Goal: Task Accomplishment & Management: Complete application form

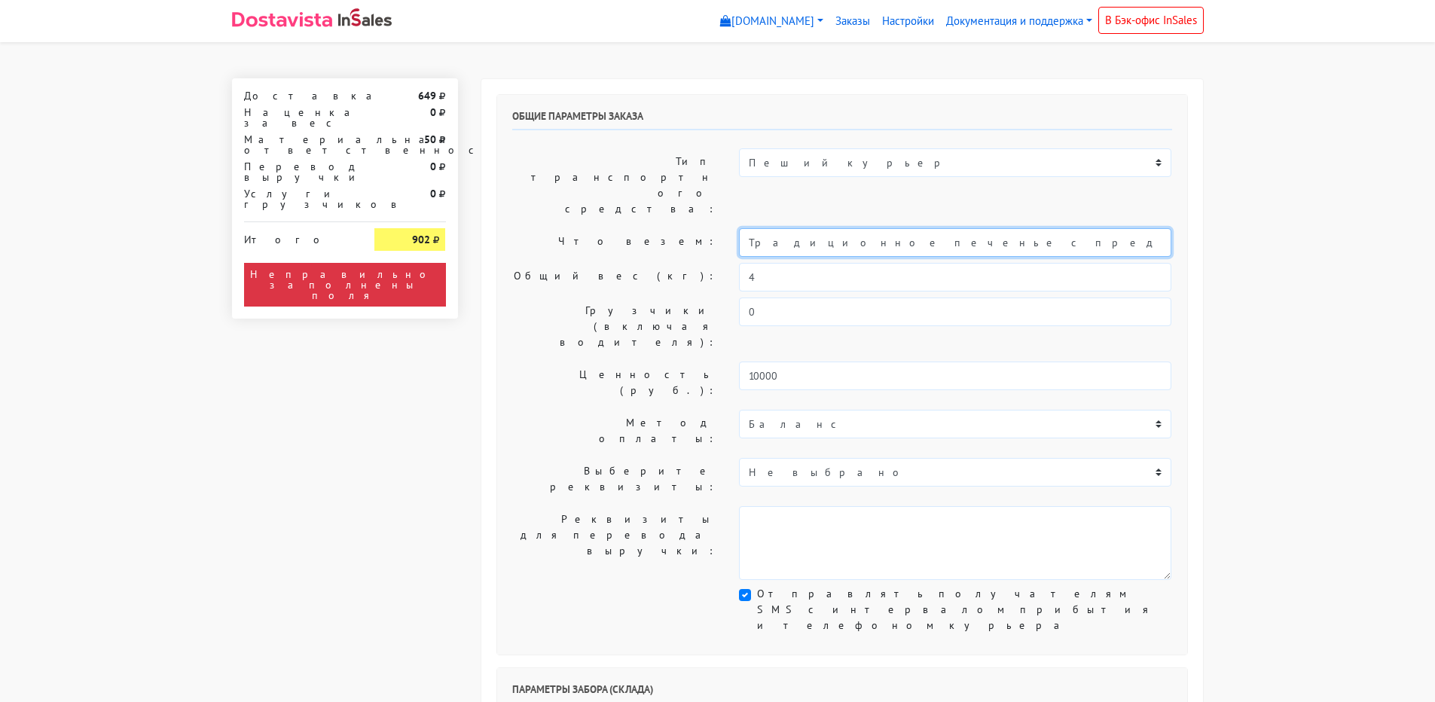
click at [744, 228] on input "Традиционное печенье с предсказаниями (универсальные предсказания)" at bounding box center [955, 242] width 433 height 29
type input "Короб: 50*40*30, 4 кг // Традиционное печенье с предсказаниями (универсальные п…"
click at [632, 263] on label "Общий вес (кг):" at bounding box center [615, 277] width 228 height 29
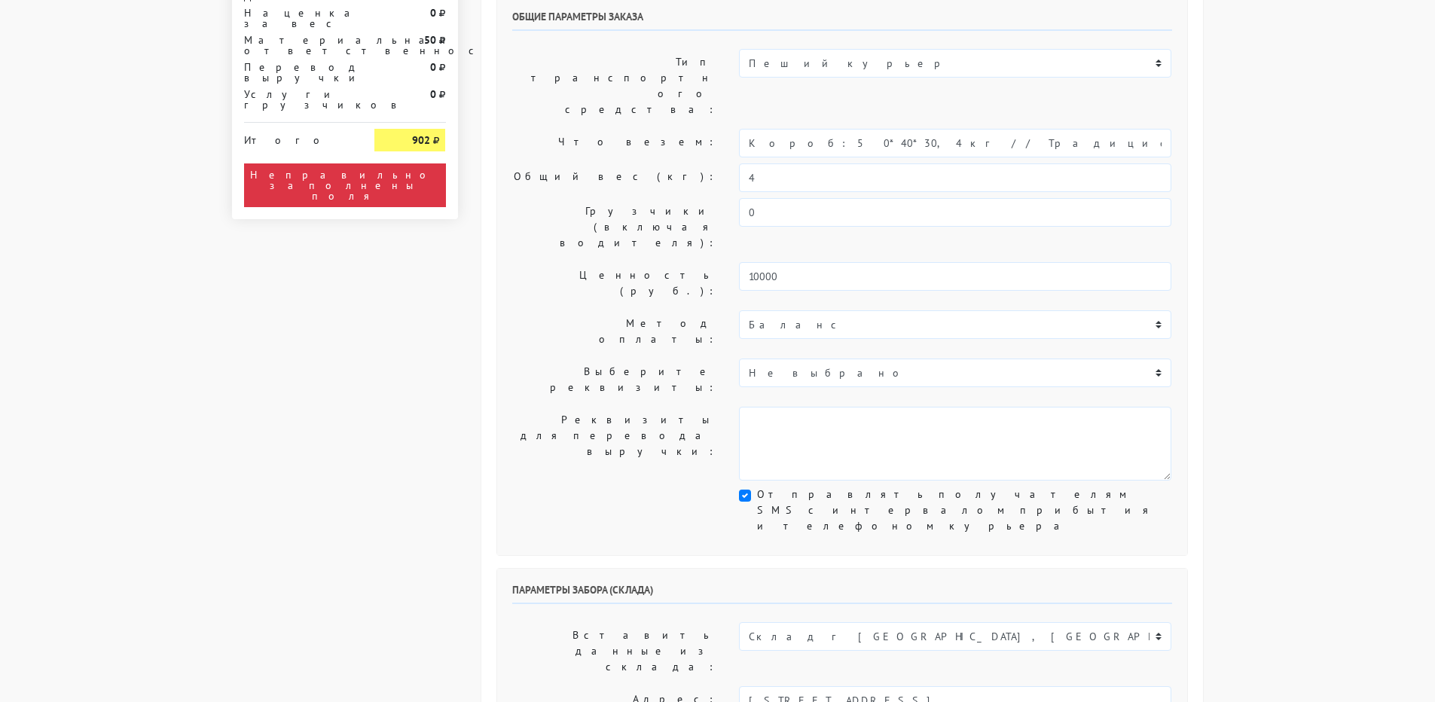
scroll to position [301, 0]
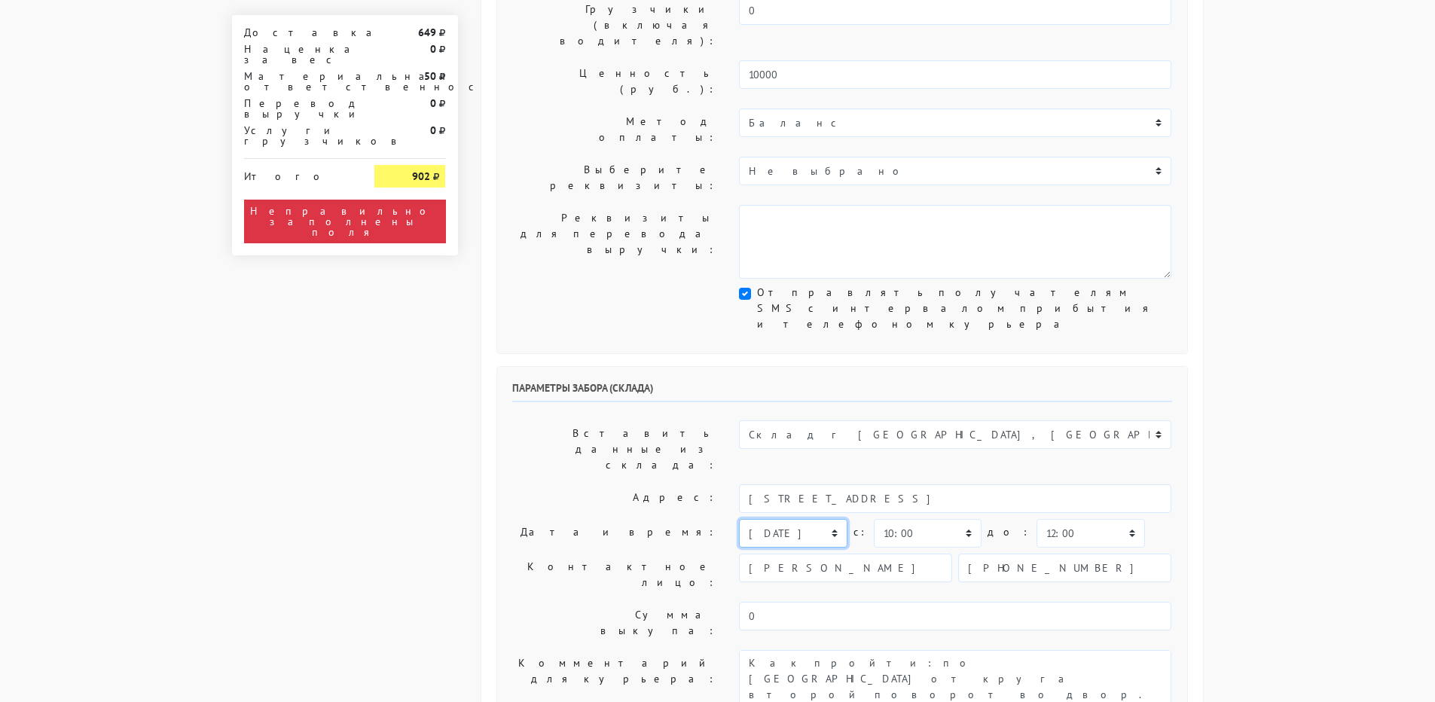
click at [799, 519] on select "[DATE] [DATE] [DATE] [DATE] [DATE] [DATE] [DATE] [DATE] [DATE]" at bounding box center [793, 533] width 108 height 29
select select "[DATE]"
click at [739, 519] on select "[DATE] [DATE] [DATE] [DATE] [DATE] [DATE] [DATE] [DATE] [DATE]" at bounding box center [793, 533] width 108 height 29
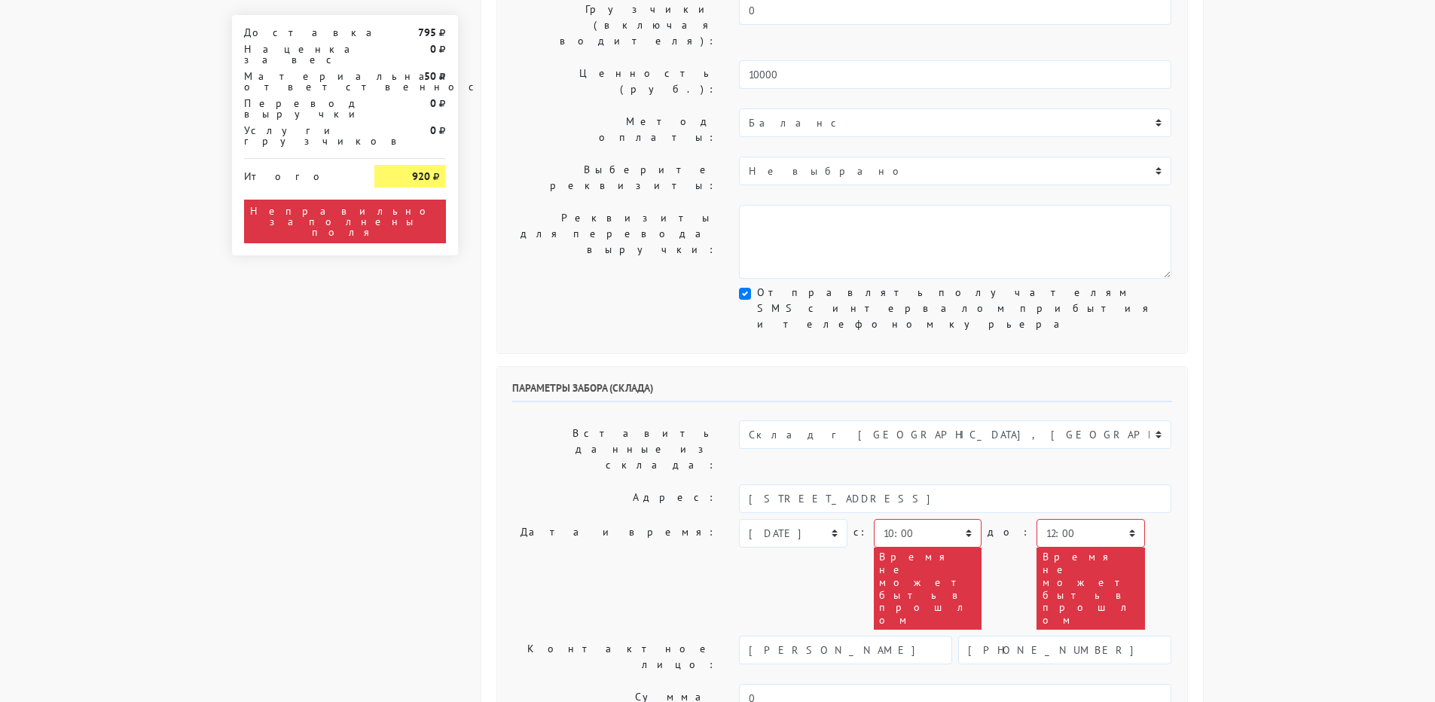
click at [549, 519] on label "Дата и время:" at bounding box center [615, 574] width 228 height 111
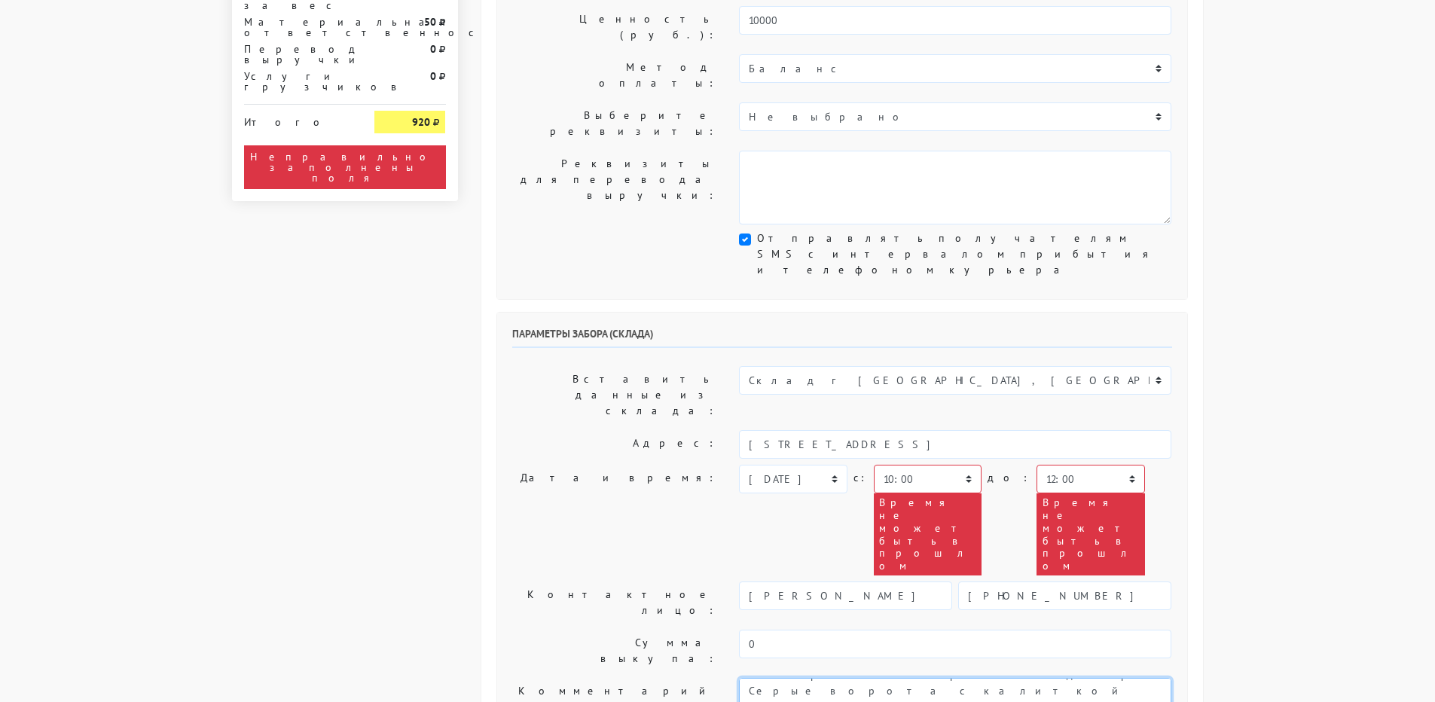
scroll to position [678, 0]
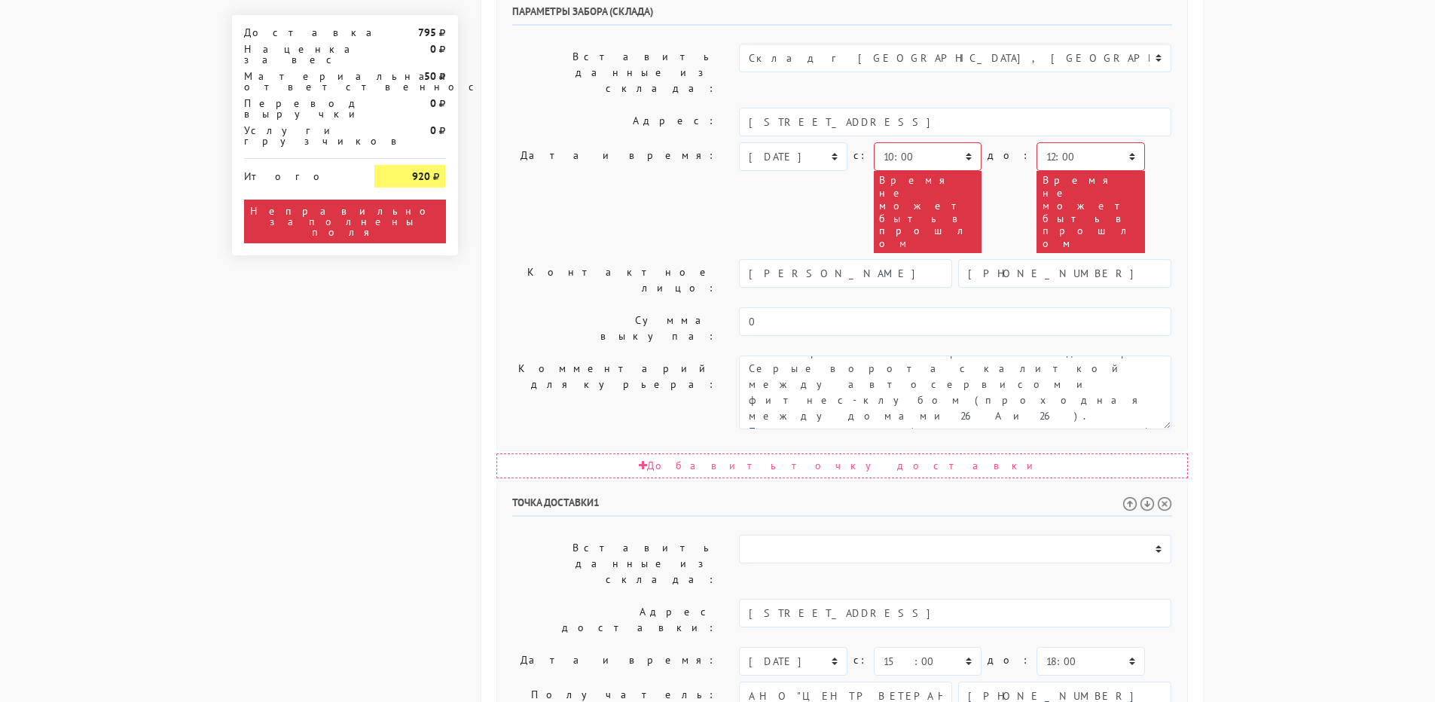
drag, startPoint x: 764, startPoint y: 448, endPoint x: 1077, endPoint y: 448, distance: 312.7
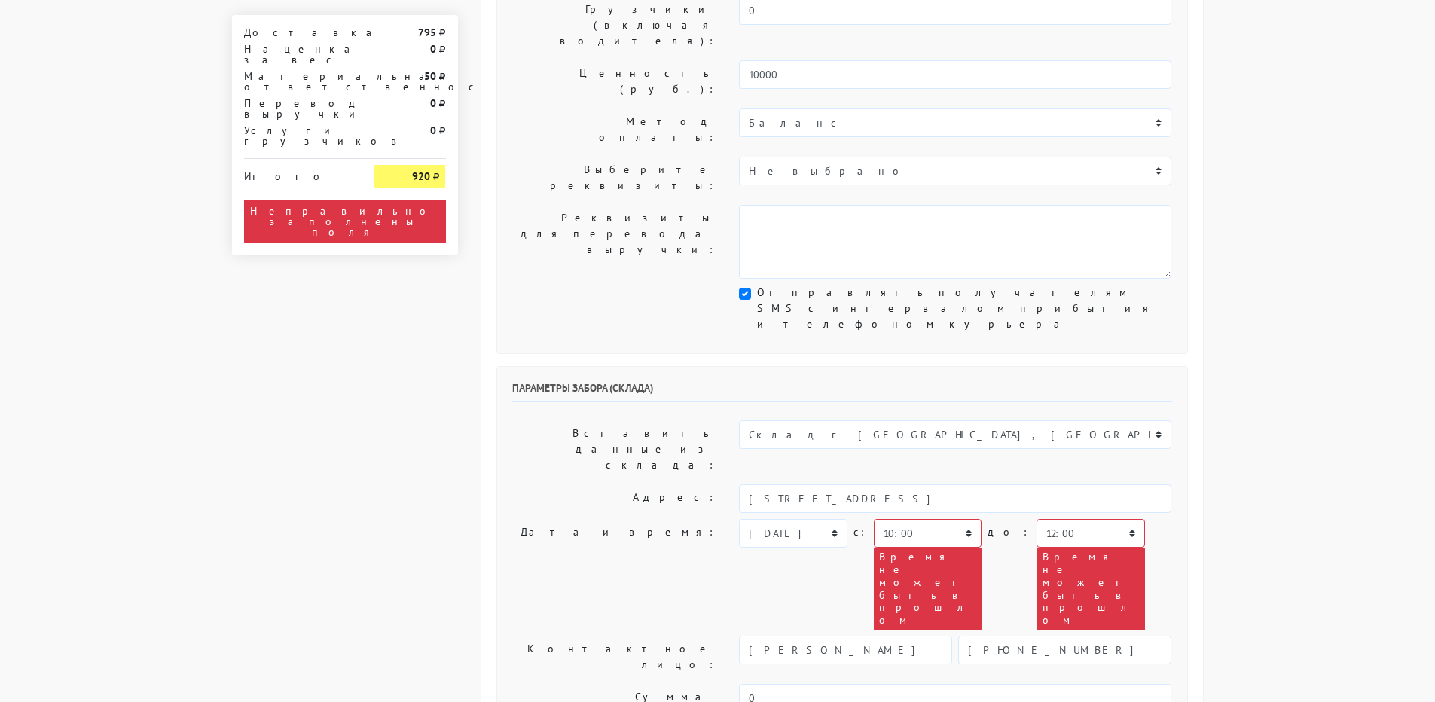
scroll to position [0, 0]
paste textarea "большая просьба чтобы курьер заранее позвонил и понимал русский язык"
type textarea "Lorem 93797. ipsumdo sitamet conse adipis elitsed doeiusmo t incidid utlabor et…"
click at [898, 519] on select "00:00 00:30 01:00 01:30 02:00 02:30 03:00 03:30 04:00 04:30 05:00 05:30 06:00 0…" at bounding box center [928, 533] width 108 height 29
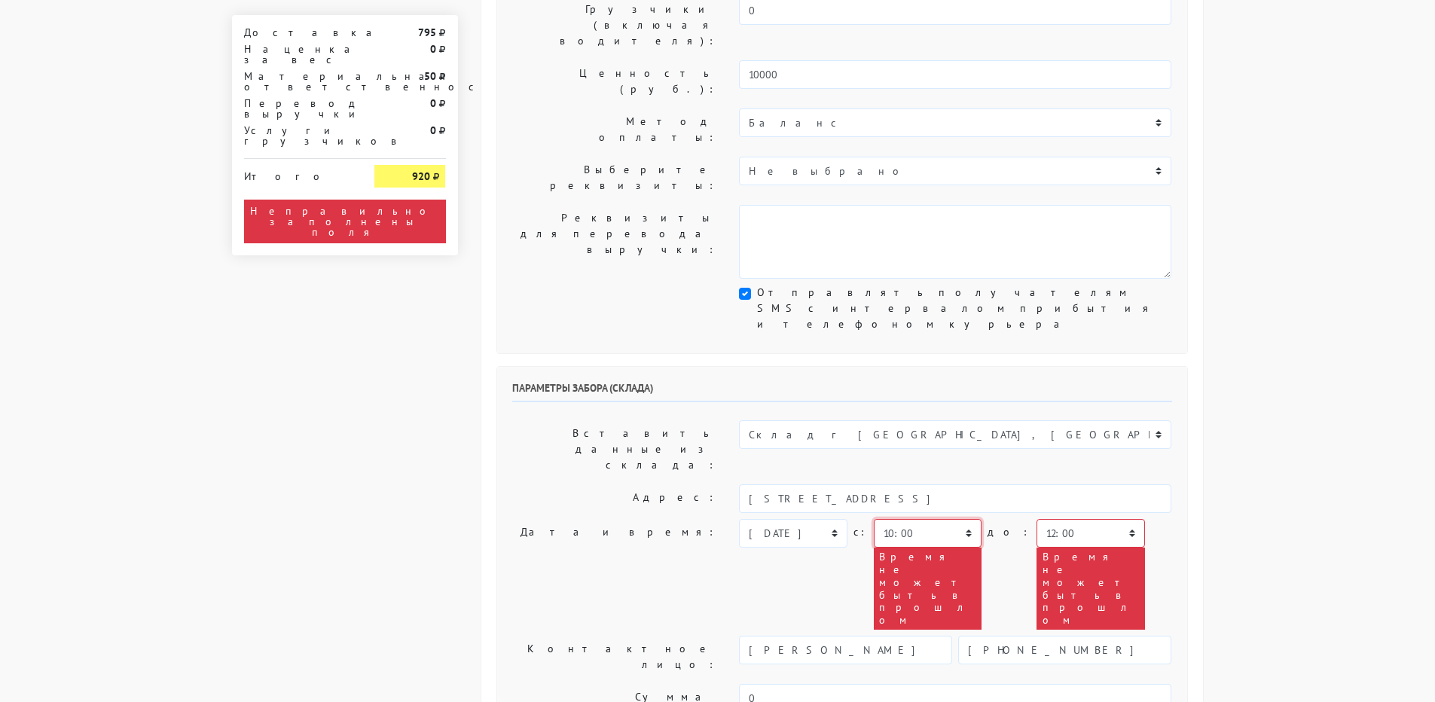
select select "15:00"
click at [874, 519] on select "00:00 00:30 01:00 01:30 02:00 02:30 03:00 03:30 04:00 04:30 05:00 05:30 06:00 0…" at bounding box center [928, 533] width 108 height 29
click at [1038, 519] on select "00:00 00:30 01:00 01:30 02:00 02:30 03:00 03:30 04:00 04:30 05:00 05:30 06:00 0…" at bounding box center [1091, 533] width 108 height 29
select select "16:30"
click at [1037, 519] on select "00:00 00:30 01:00 01:30 02:00 02:30 03:00 03:30 04:00 04:30 05:00 05:30 06:00 0…" at bounding box center [1091, 533] width 108 height 29
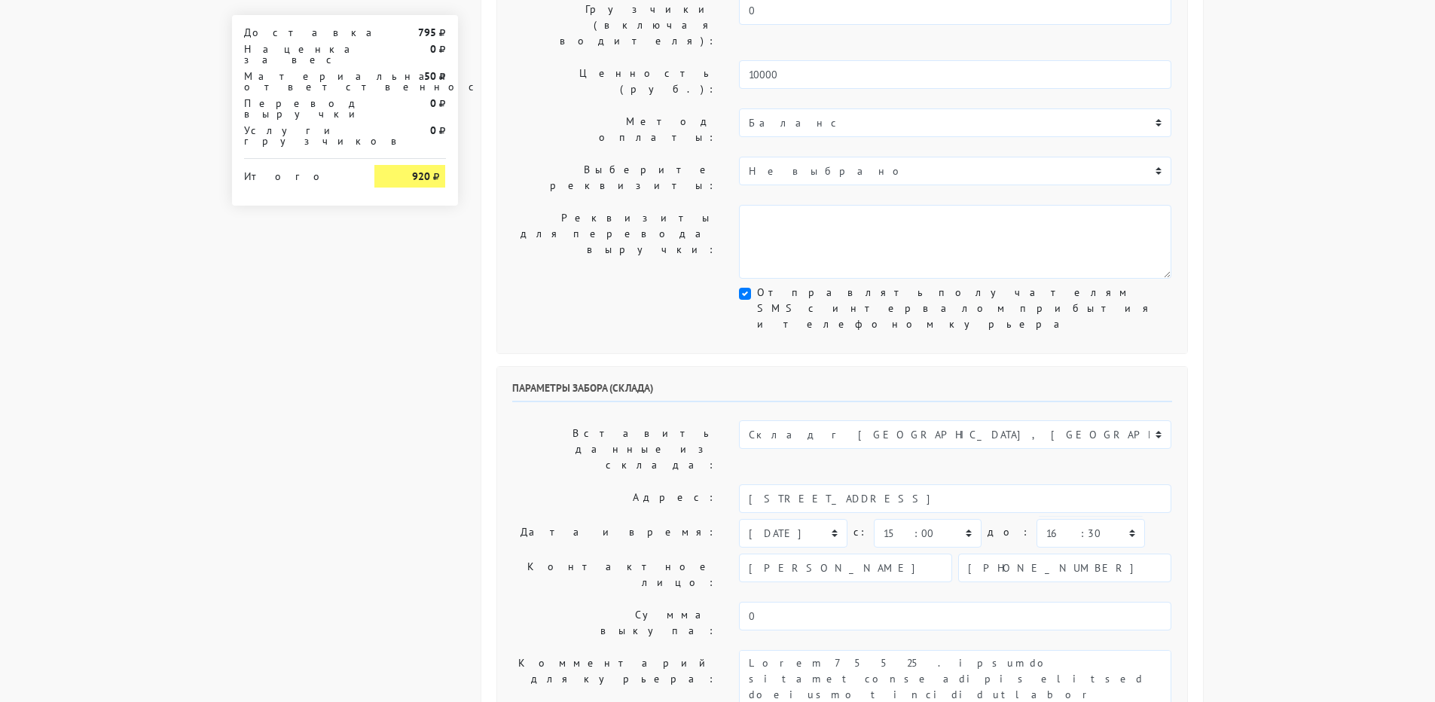
click at [553, 602] on label "Сумма выкупа:" at bounding box center [615, 623] width 228 height 42
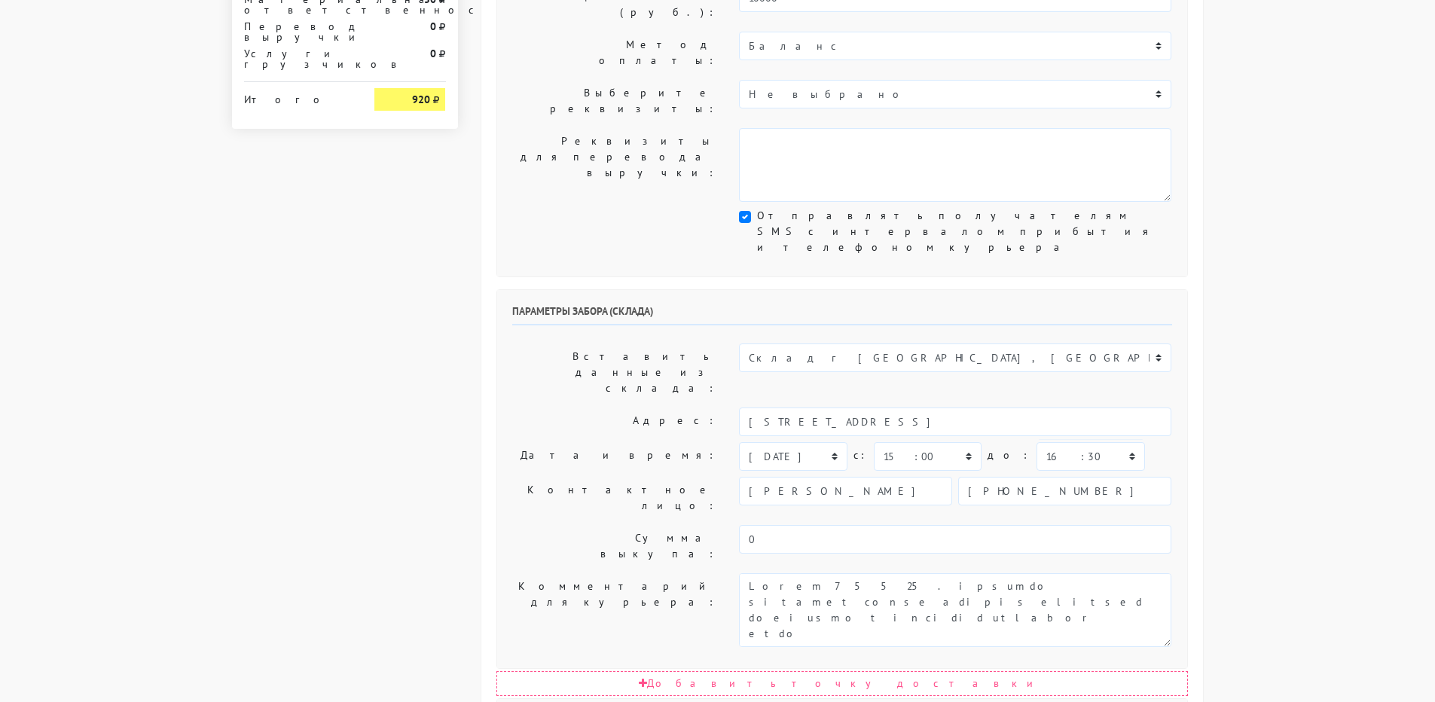
scroll to position [527, 0]
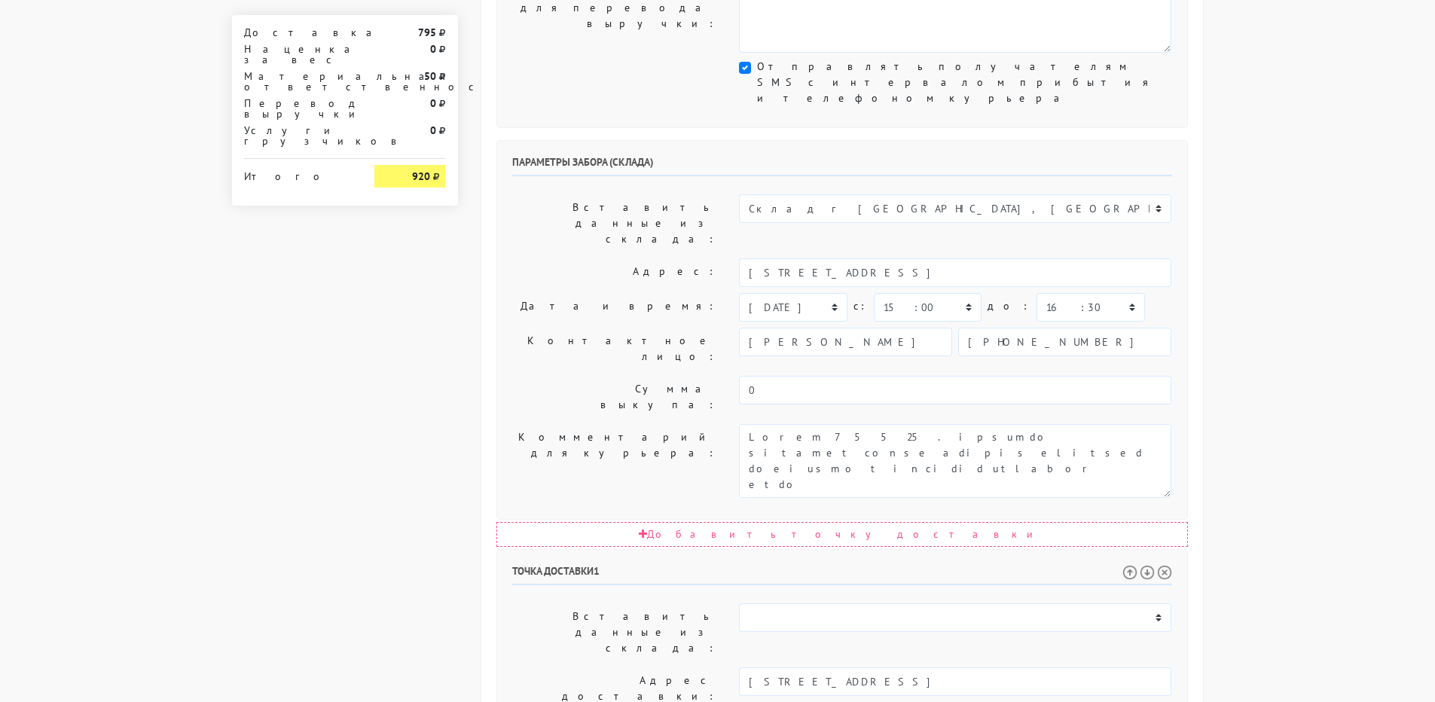
select select "17:30"
drag, startPoint x: 971, startPoint y: 556, endPoint x: 1031, endPoint y: 556, distance: 60.3
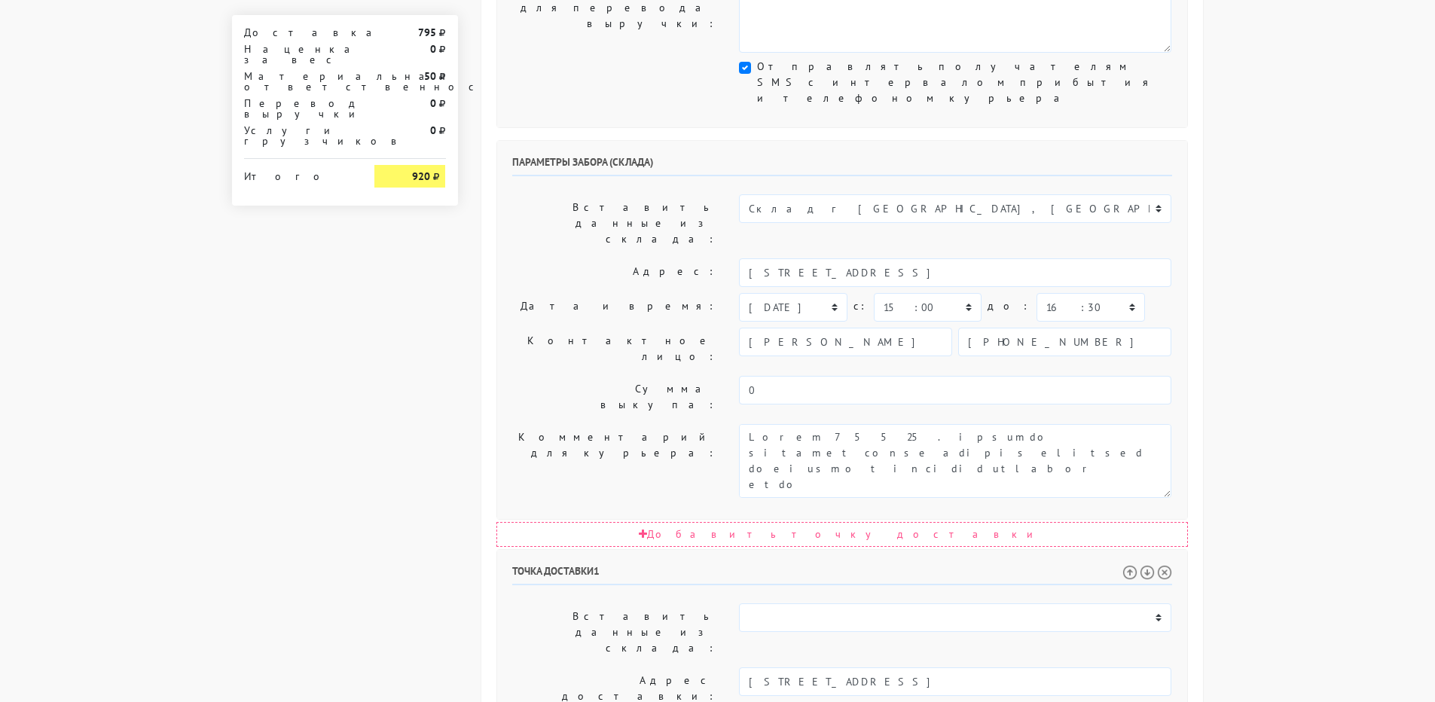
drag, startPoint x: 1038, startPoint y: 602, endPoint x: 1059, endPoint y: 631, distance: 35.6
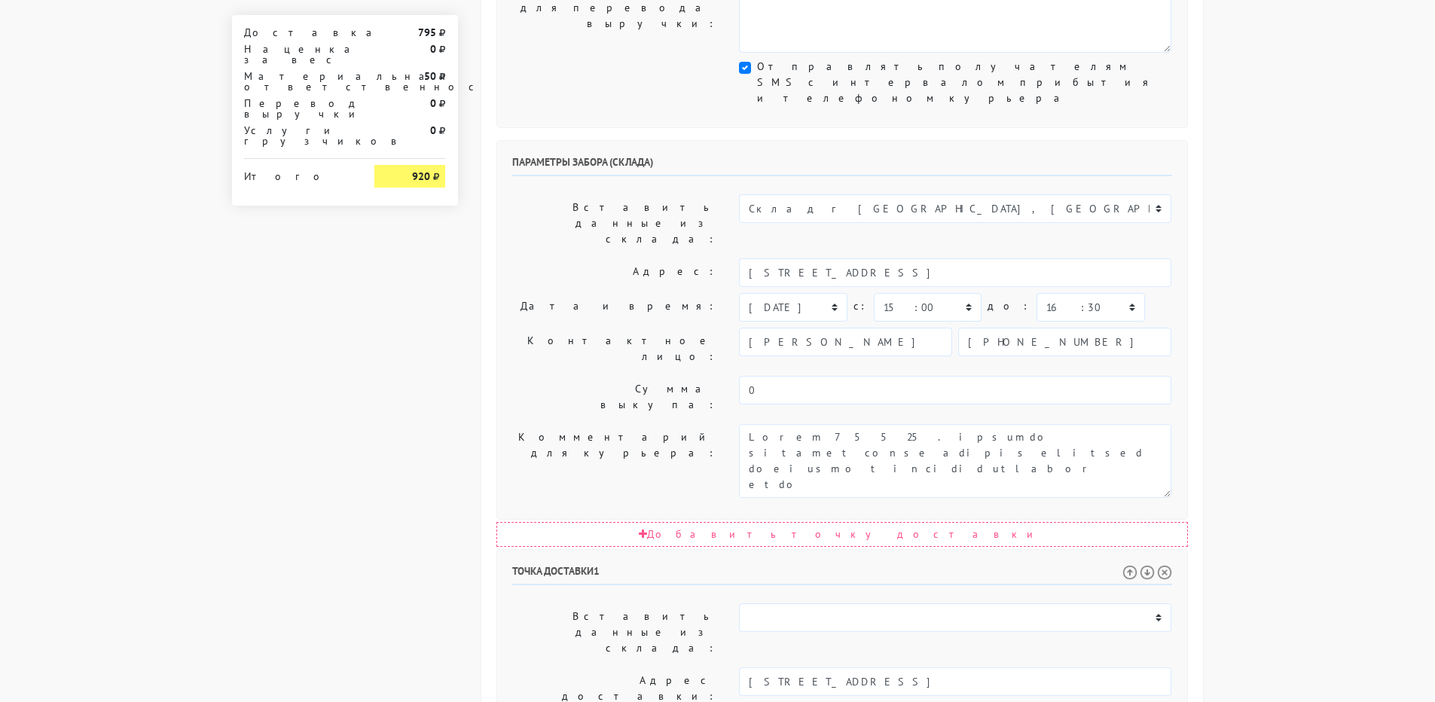
drag, startPoint x: 1106, startPoint y: 570, endPoint x: 1108, endPoint y: 591, distance: 20.4
paste textarea "За час до приезда номер и марку авто для оформления пропуска."
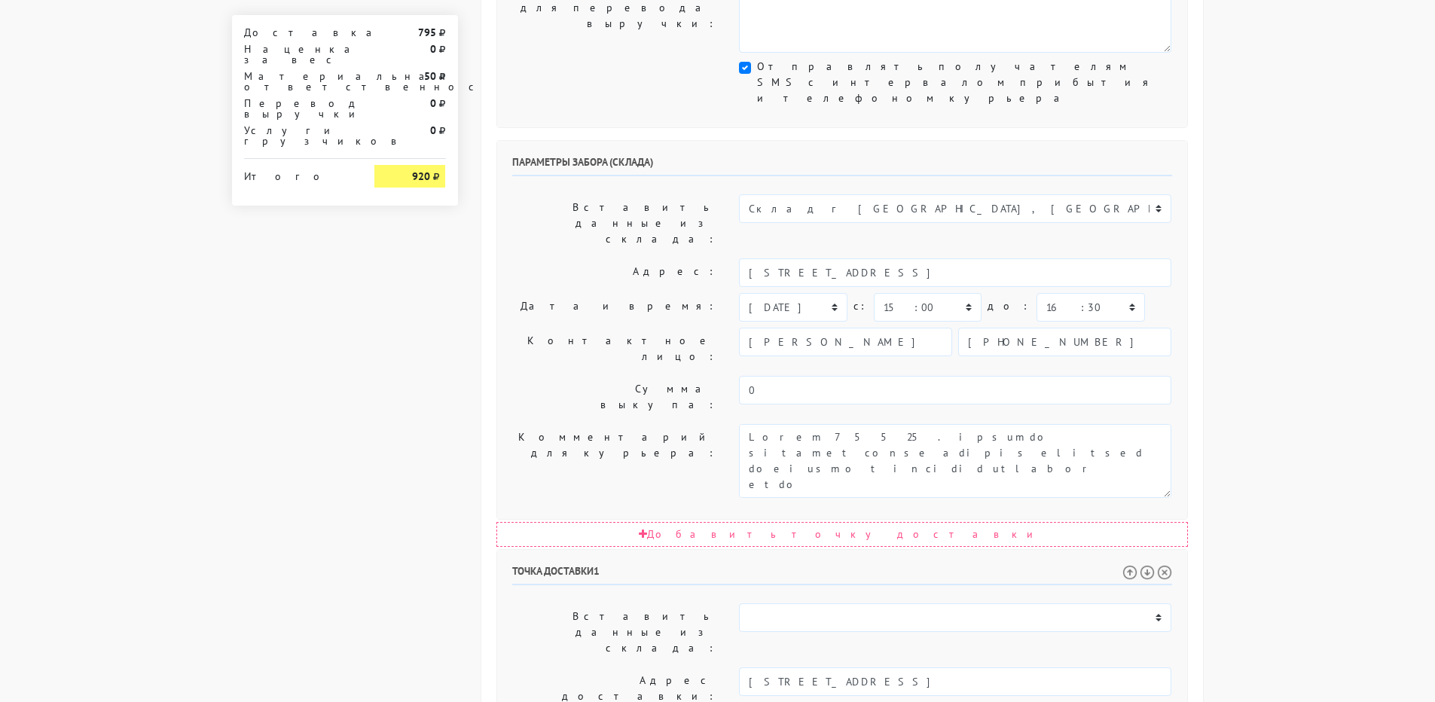
drag, startPoint x: 1114, startPoint y: 557, endPoint x: 921, endPoint y: 570, distance: 194.1
paste textarea "номер и марку авто для оформления пропуска"
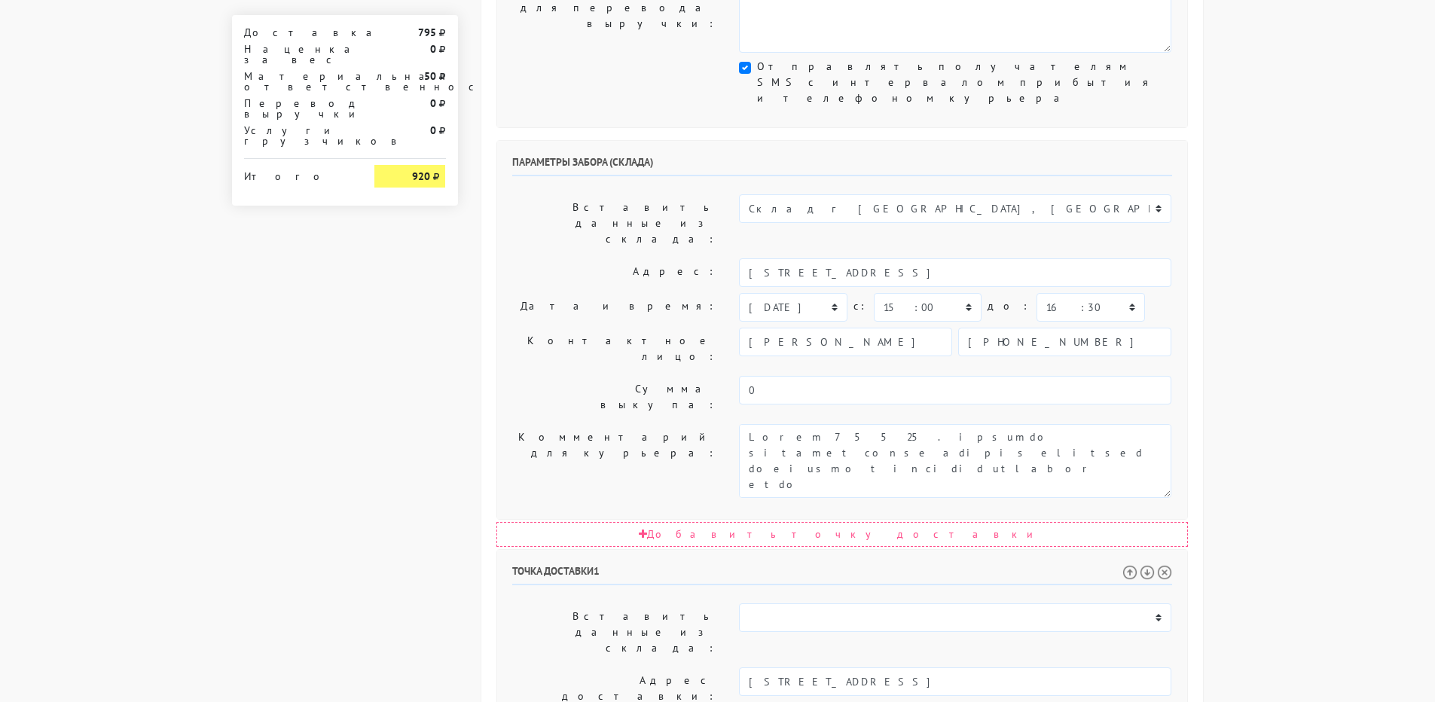
drag, startPoint x: 907, startPoint y: 570, endPoint x: 907, endPoint y: 586, distance: 15.8
drag, startPoint x: 976, startPoint y: 550, endPoint x: 843, endPoint y: 572, distance: 134.4
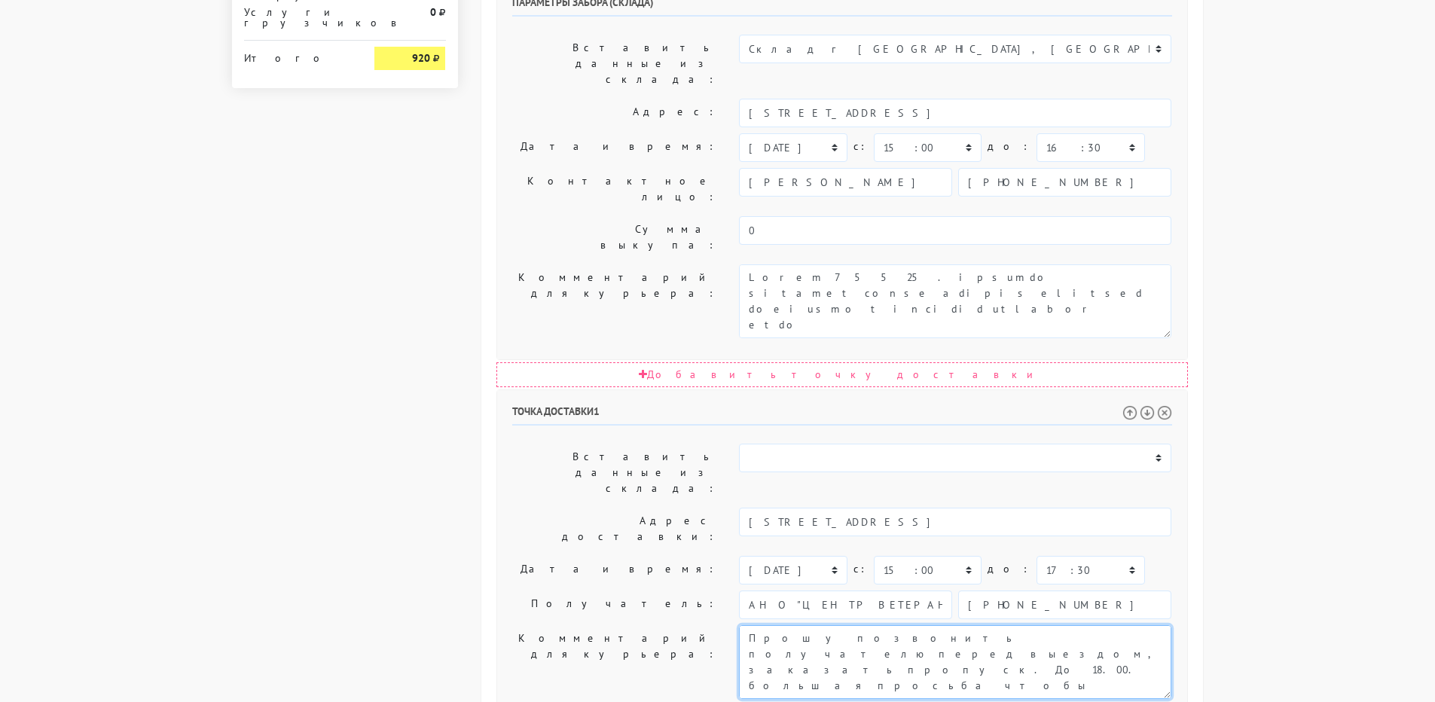
scroll to position [688, 0]
type textarea "Прошу позвонить получателю перед выездом, заказать пропуск. До 18.00. большая п…"
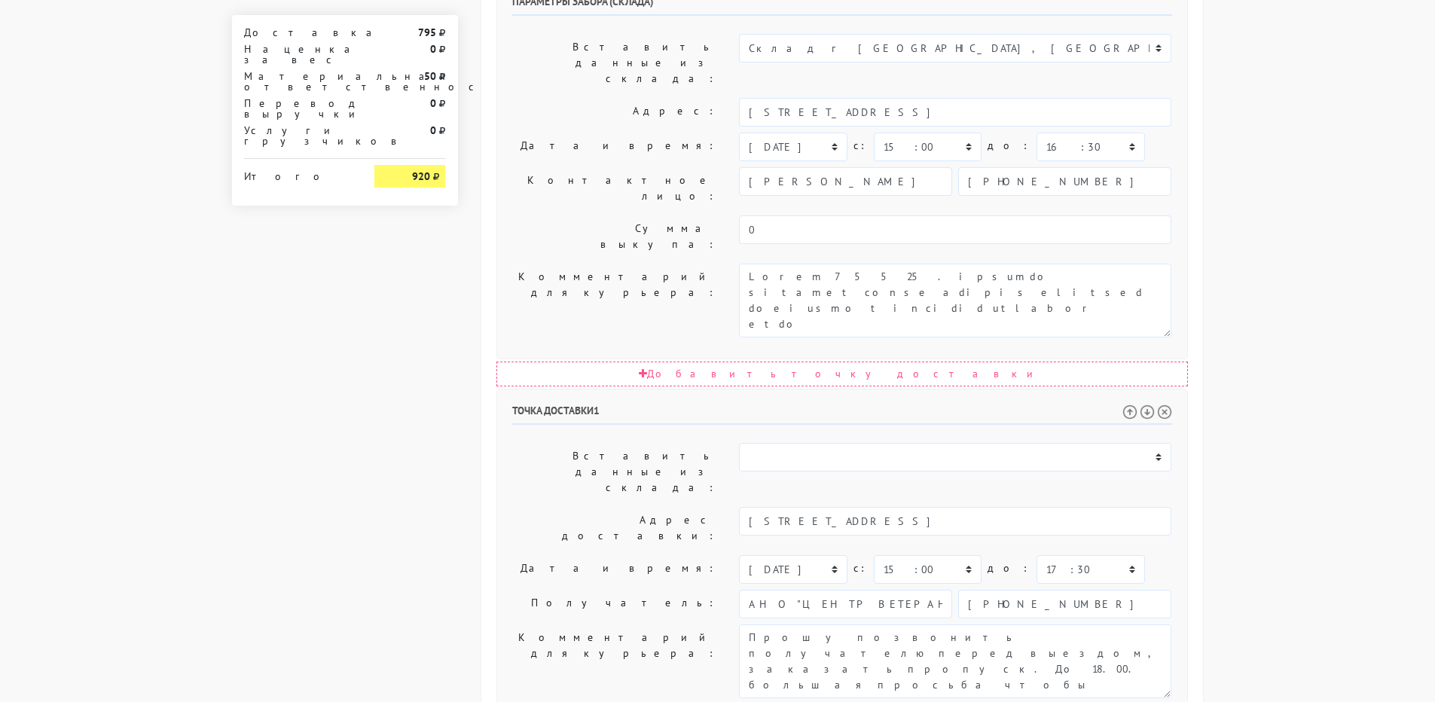
click at [519, 625] on label "Комментарий для курьера:" at bounding box center [615, 662] width 228 height 74
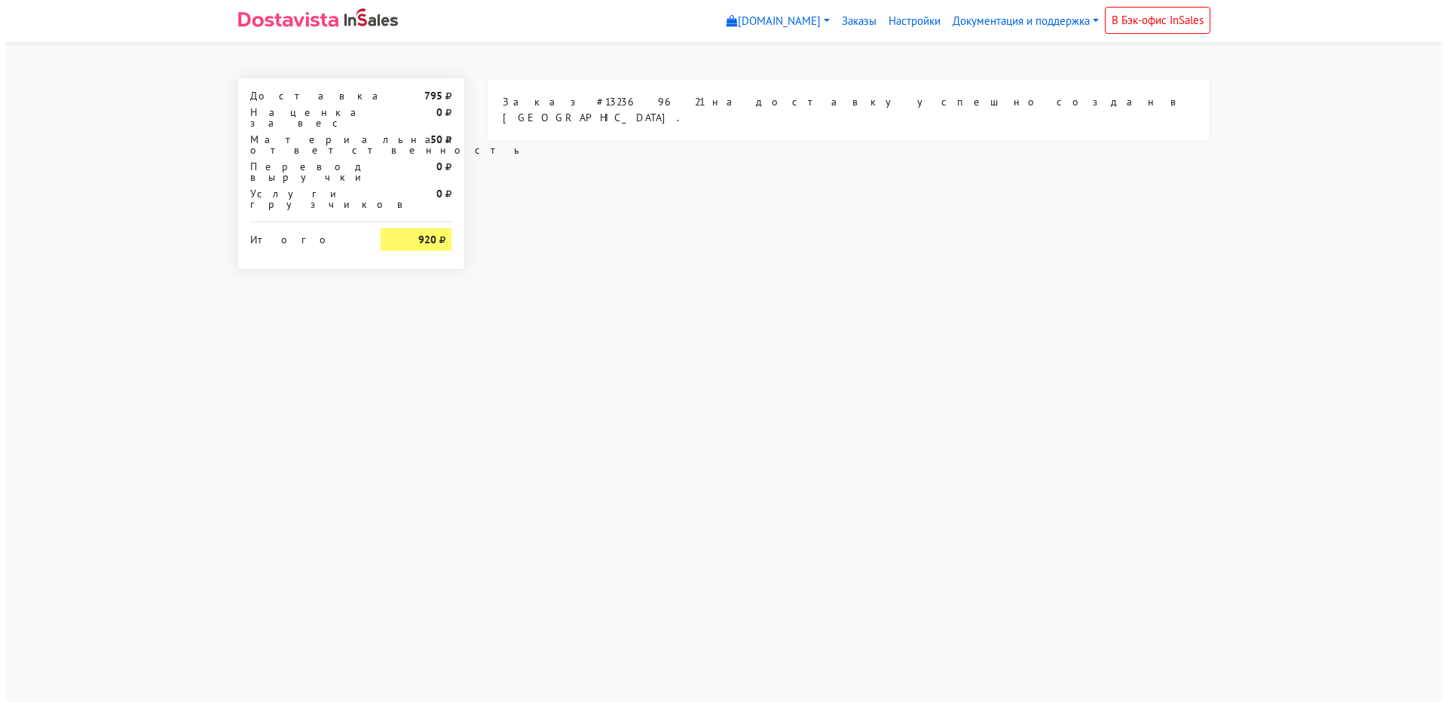
scroll to position [0, 0]
